Goal: Navigation & Orientation: Find specific page/section

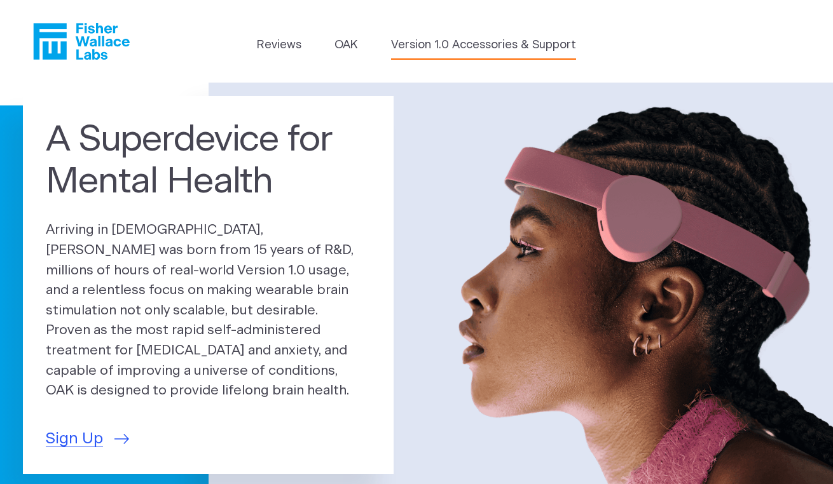
click at [444, 42] on link "Version 1.0 Accessories & Support" at bounding box center [483, 45] width 185 height 17
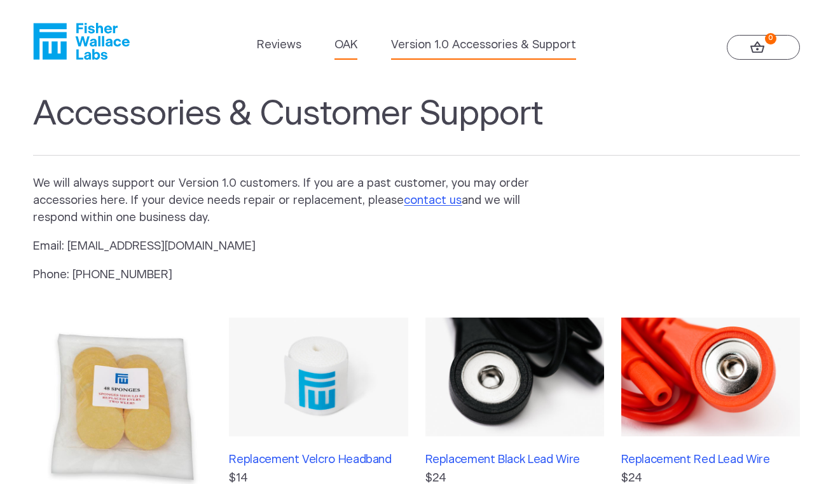
click at [349, 45] on link "OAK" at bounding box center [345, 45] width 23 height 17
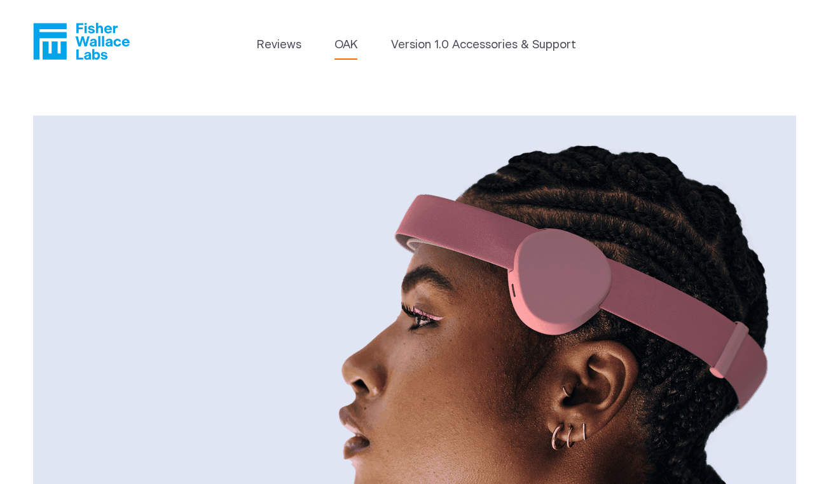
click at [97, 33] on icon "Fisher Wallace" at bounding box center [86, 41] width 87 height 37
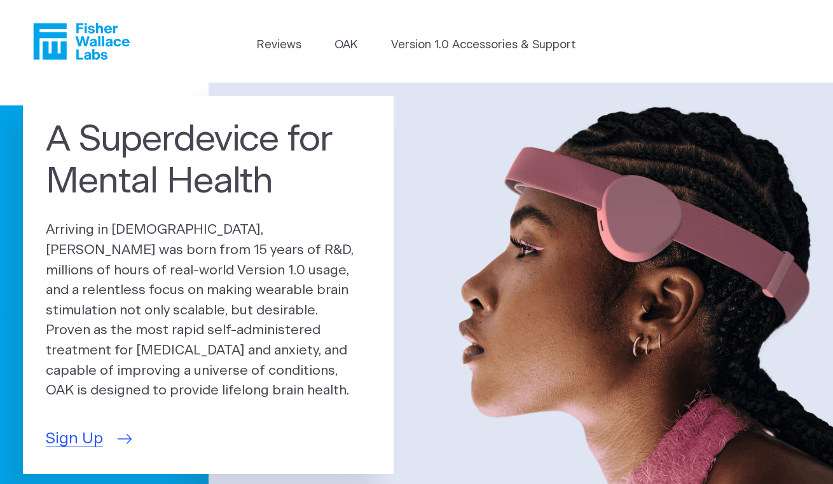
click at [85, 430] on span "Sign Up" at bounding box center [74, 440] width 57 height 24
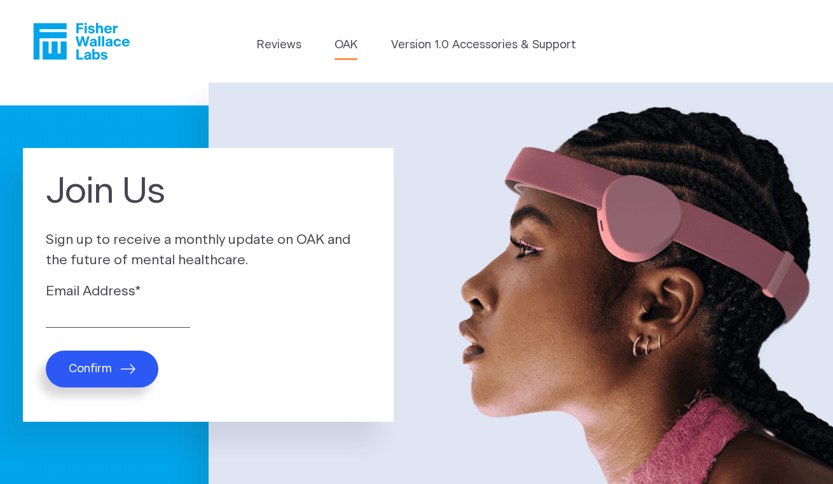
click at [346, 39] on link "OAK" at bounding box center [345, 45] width 23 height 17
